Goal: Find specific page/section: Find specific page/section

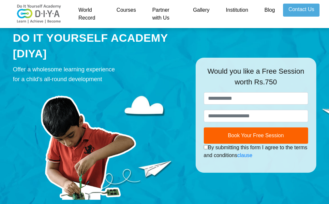
click at [163, 85] on div "DO IT YOURSELF ACADEMY [DIYA] Offer a wholesome learning experience for a child…" at bounding box center [99, 115] width 183 height 170
click at [129, 6] on link "Courses" at bounding box center [126, 14] width 36 height 21
click at [124, 9] on link "Courses" at bounding box center [126, 14] width 36 height 21
